Goal: Task Accomplishment & Management: Manage account settings

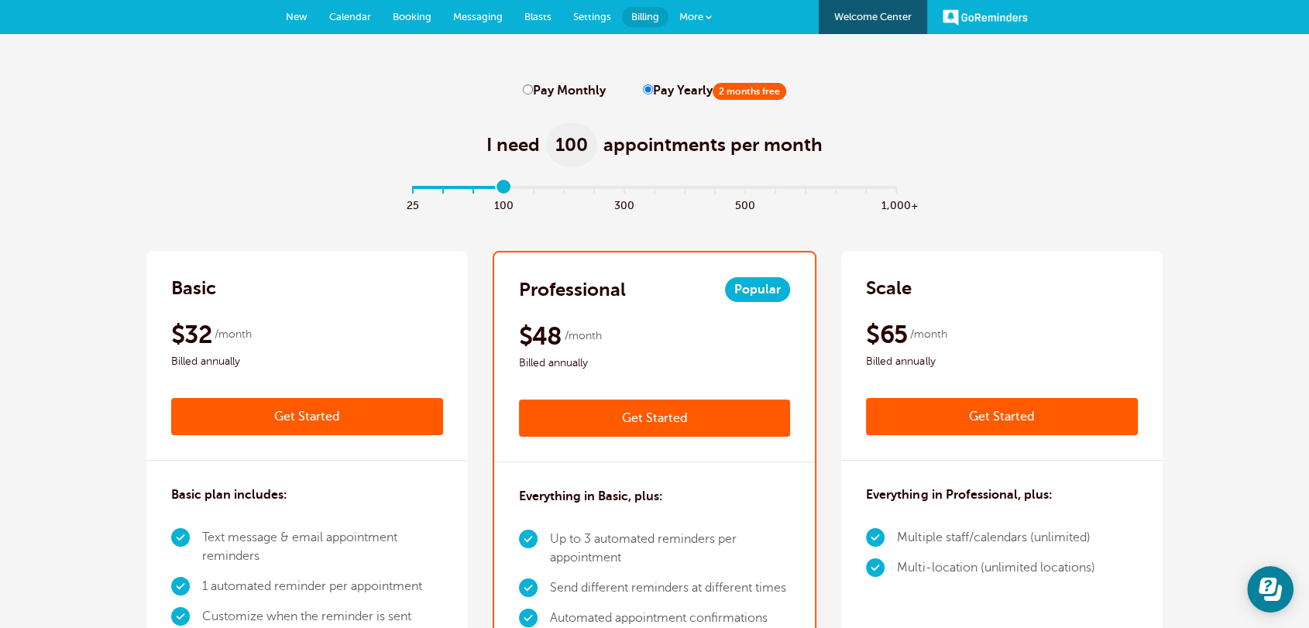
click at [576, 5] on link "Settings" at bounding box center [592, 17] width 60 height 34
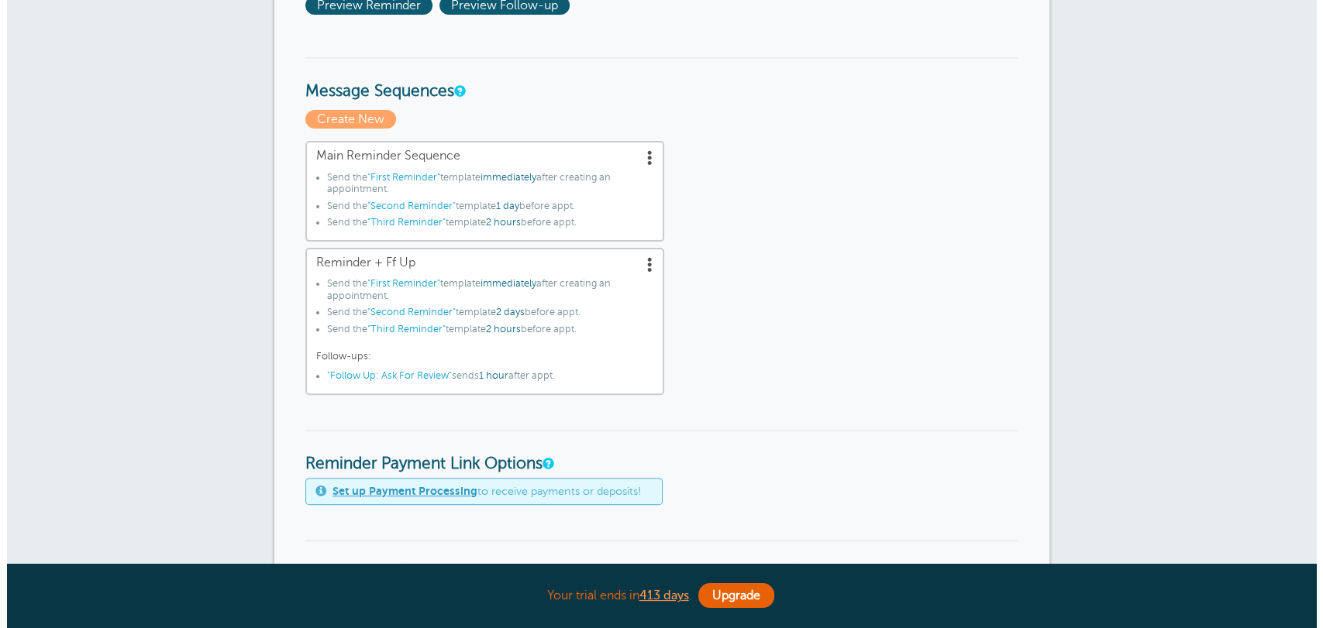
scroll to position [401, 0]
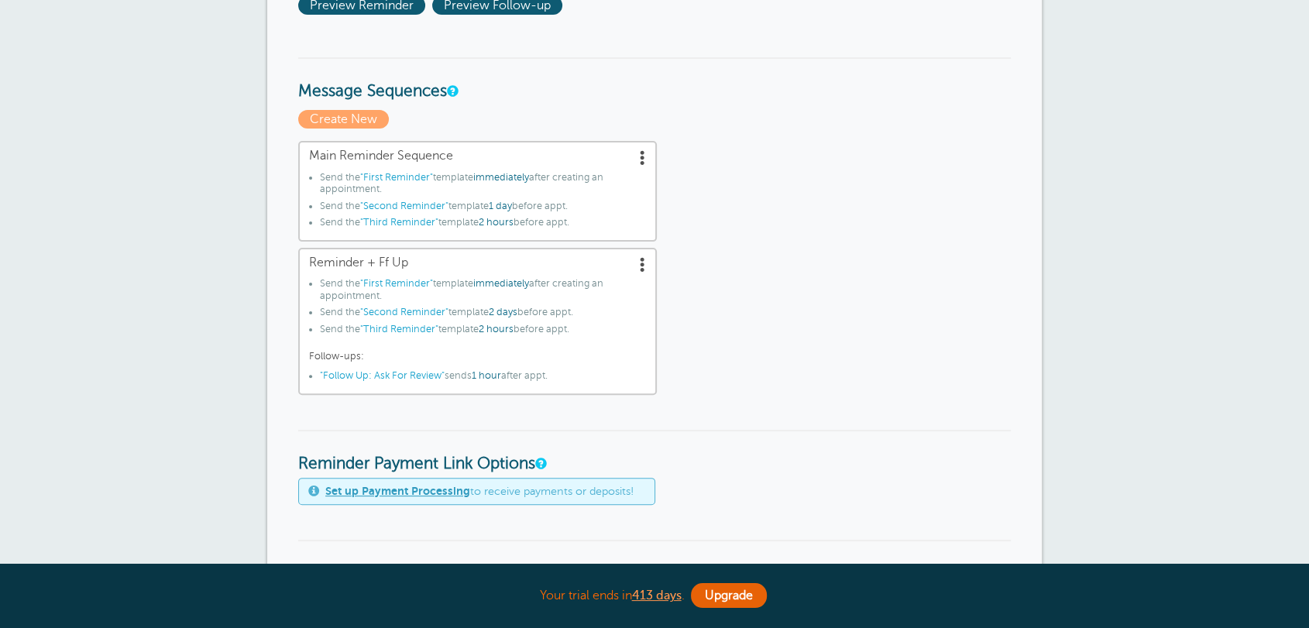
click at [552, 174] on li "Send the "First Reminder" template immediately after creating an appointment." at bounding box center [483, 186] width 326 height 29
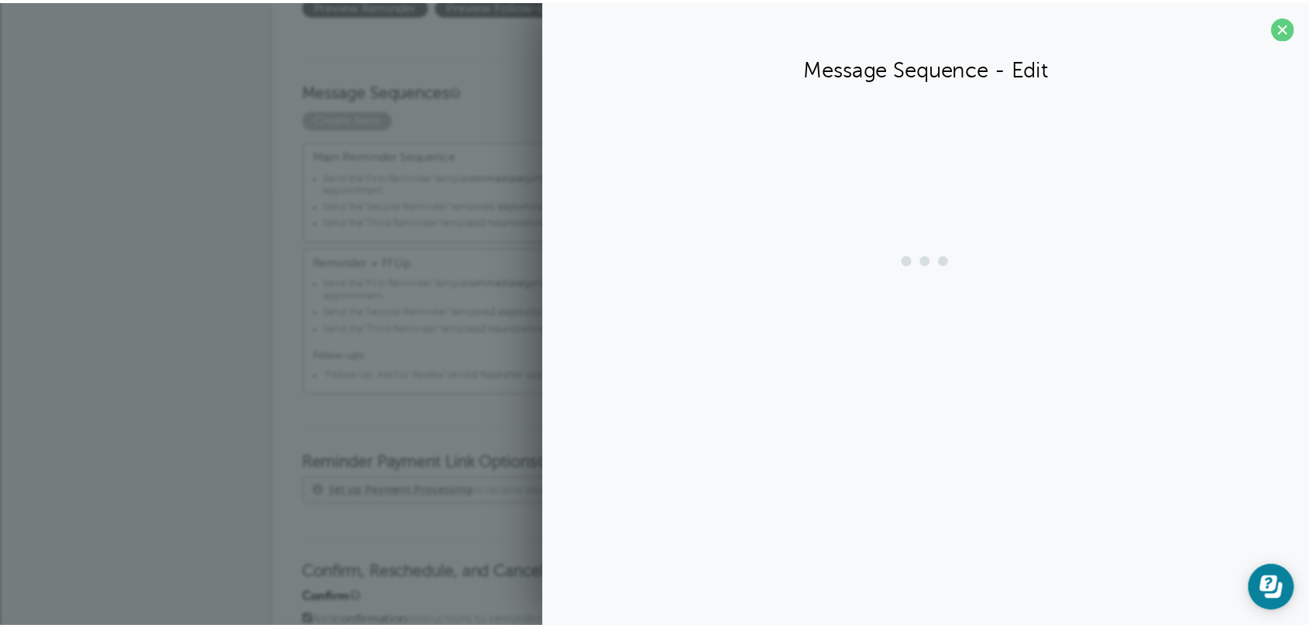
scroll to position [0, 0]
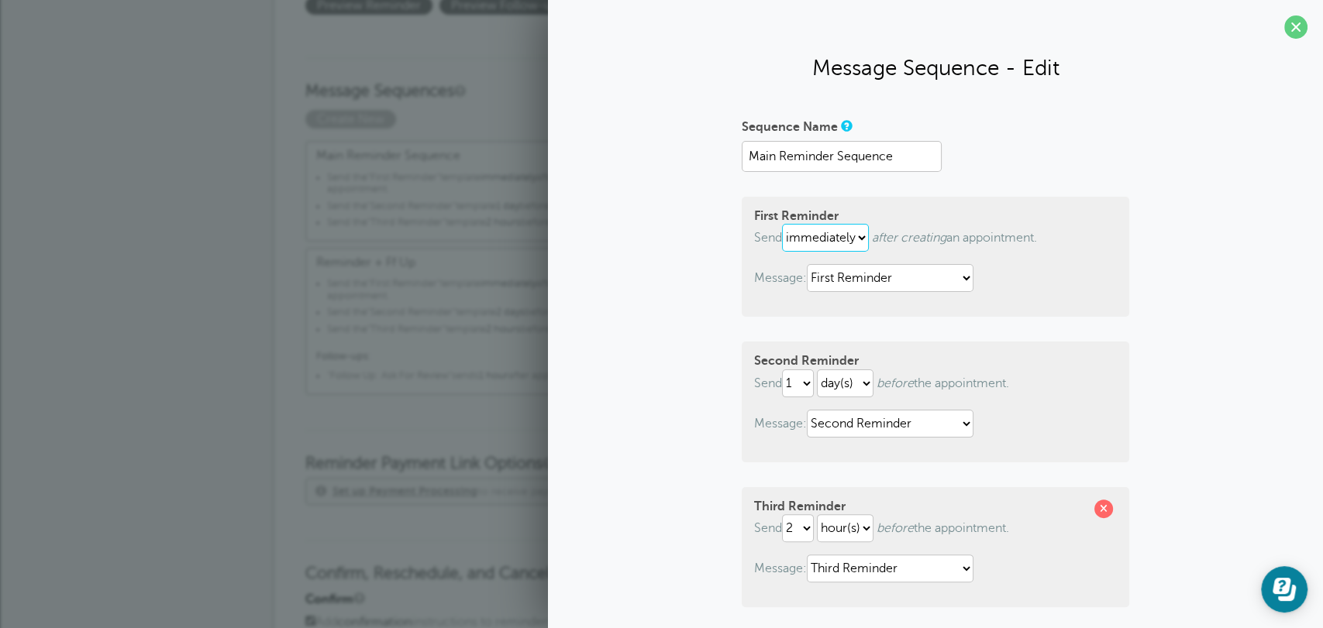
click at [817, 233] on select "immediately 1 2 3 4 5 6 7 8 9 10 11 12 13 14 15 16 17 18 19 20 21 22 23 24 25 2…" at bounding box center [825, 238] width 87 height 28
select select "6"
click at [782, 224] on select "immediately 1 2 3 4 5 6 7 8 9 10 11 12 13 14 15 16 17 18 19 20 21 22 23 24 25 2…" at bounding box center [825, 238] width 87 height 28
click at [1288, 36] on span at bounding box center [1295, 26] width 23 height 23
